Goal: Task Accomplishment & Management: Complete application form

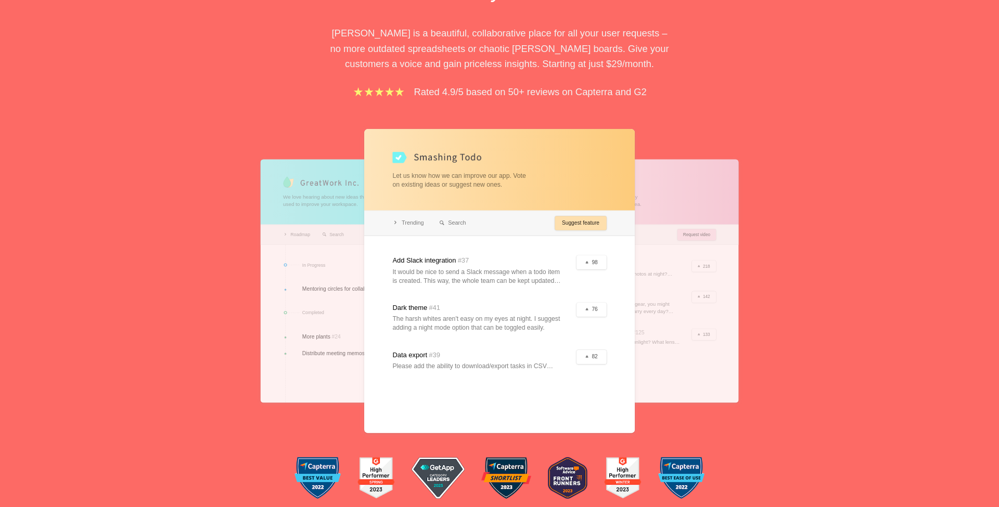
scroll to position [163, 0]
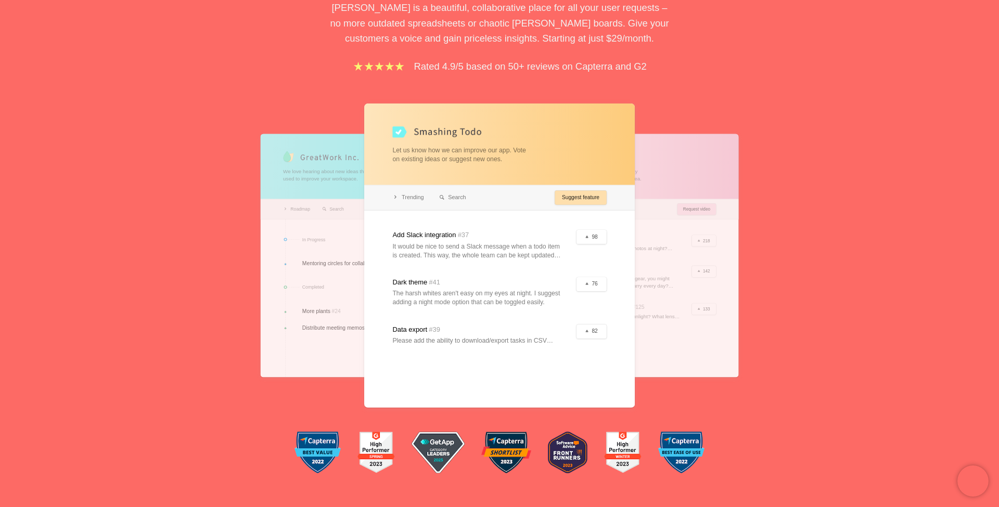
click at [339, 185] on div at bounding box center [369, 256] width 216 height 244
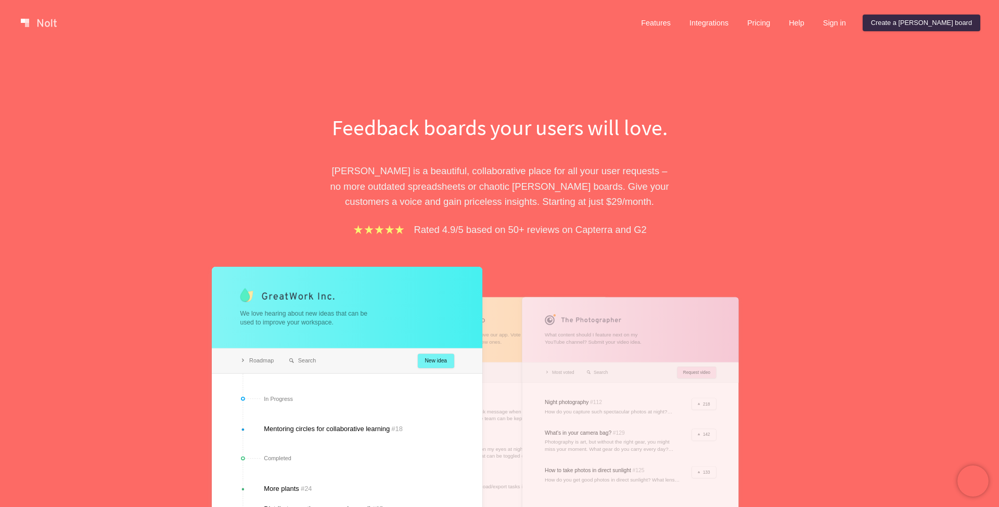
scroll to position [0, 0]
click at [939, 21] on link "Create a [PERSON_NAME] board" at bounding box center [922, 23] width 118 height 17
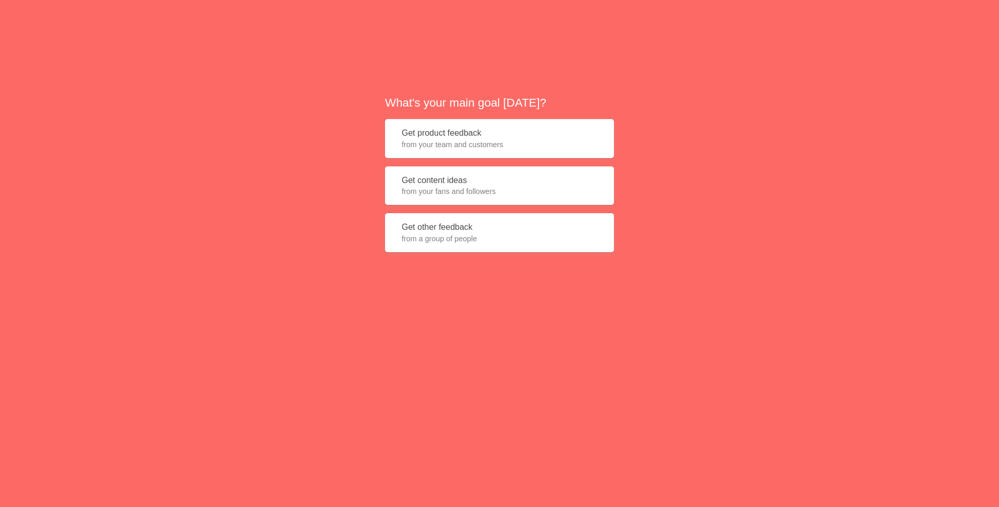
click at [476, 96] on h2 "What's your main goal [DATE]?" at bounding box center [499, 103] width 229 height 16
drag, startPoint x: 552, startPoint y: 103, endPoint x: 375, endPoint y: 96, distance: 177.6
click at [375, 96] on div "What's your main goal [DATE]? Get product feedback from your team and customers…" at bounding box center [499, 177] width 999 height 355
click at [432, 137] on button "Get product feedback from your team and customers" at bounding box center [499, 138] width 229 height 39
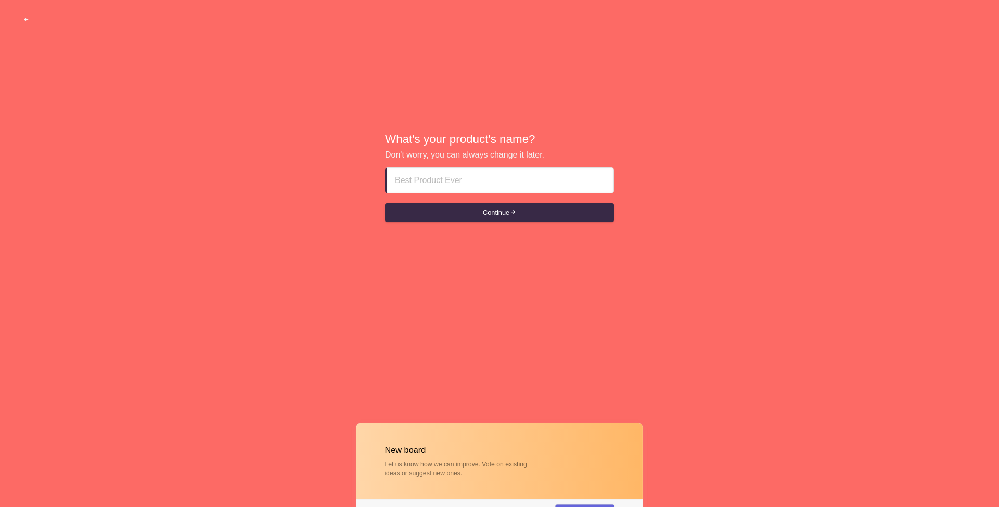
click at [445, 177] on input at bounding box center [500, 180] width 210 height 25
click at [473, 206] on button "Continue" at bounding box center [499, 212] width 229 height 19
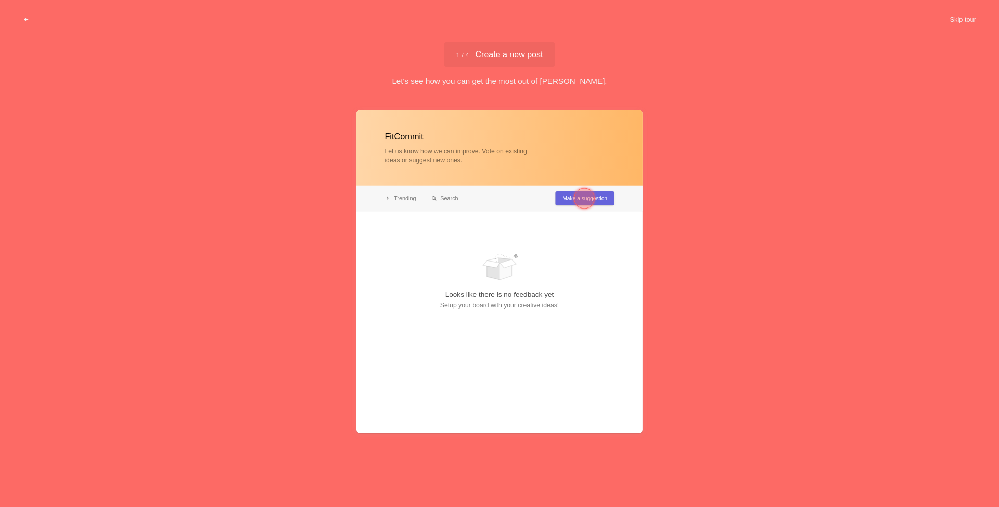
type input "FitCommit"
click at [584, 195] on div at bounding box center [584, 198] width 21 height 21
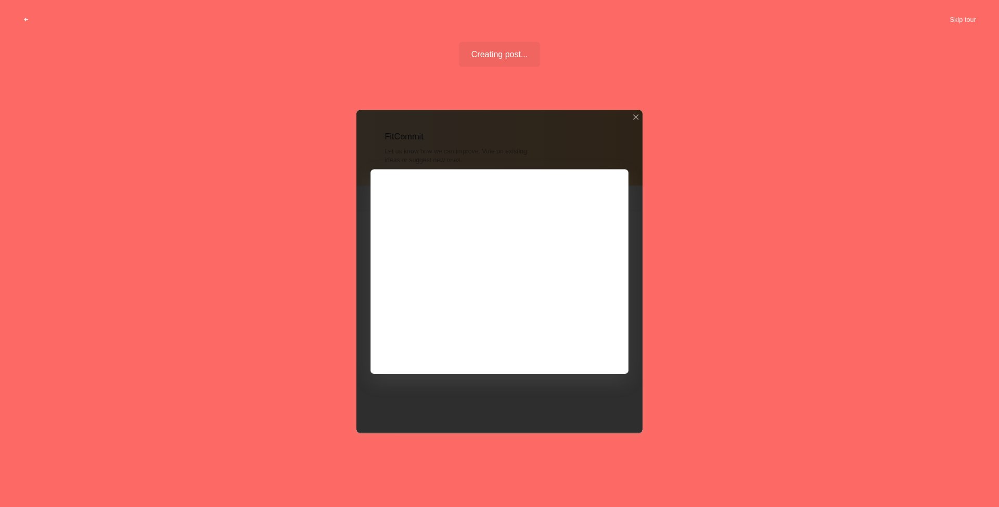
click at [591, 346] on div at bounding box center [499, 272] width 286 height 324
click at [973, 20] on button "Skip tour" at bounding box center [963, 19] width 52 height 19
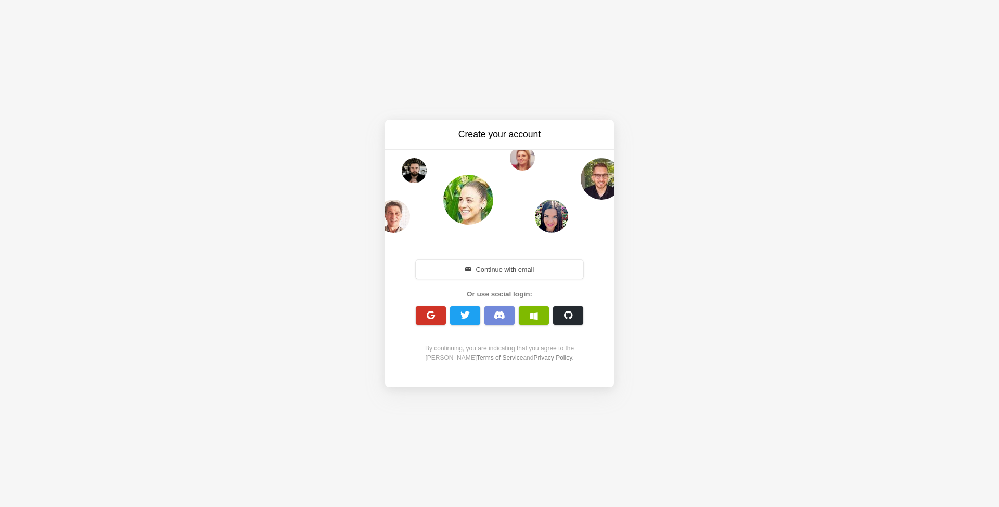
click at [434, 316] on span "button" at bounding box center [431, 316] width 10 height 10
